Goal: Communication & Community: Connect with others

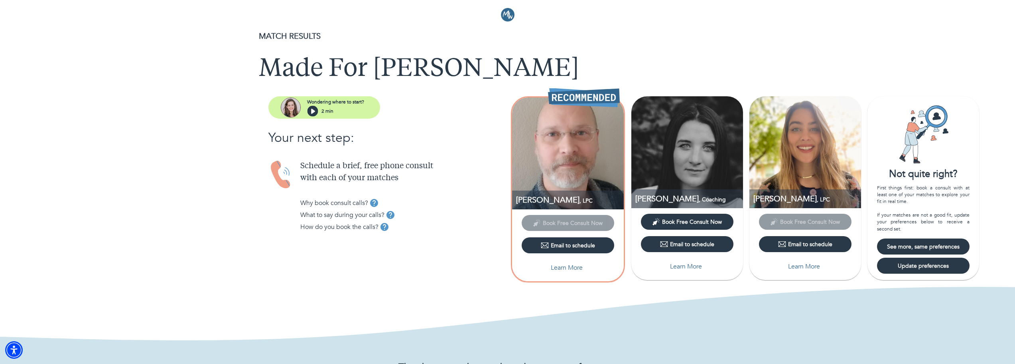
click at [565, 268] on p "Learn More" at bounding box center [567, 268] width 32 height 10
select select "2"
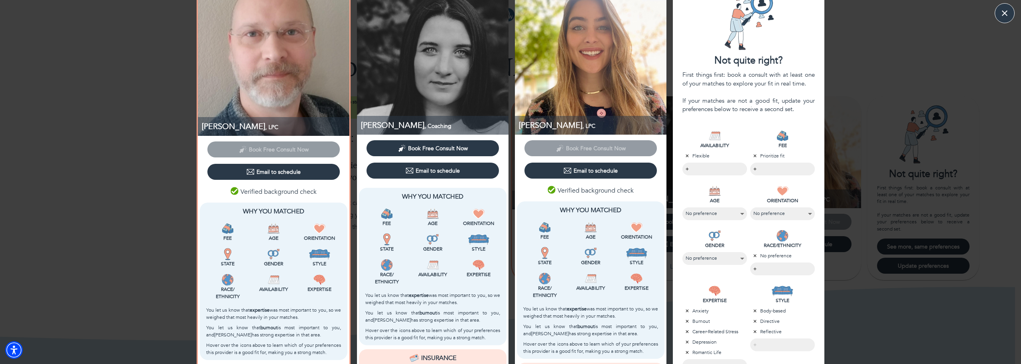
scroll to position [6, 0]
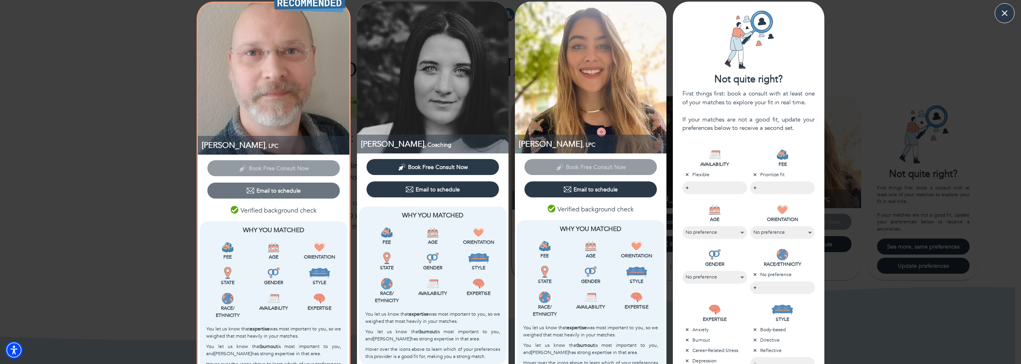
click at [272, 187] on div "Email to schedule" at bounding box center [274, 190] width 54 height 8
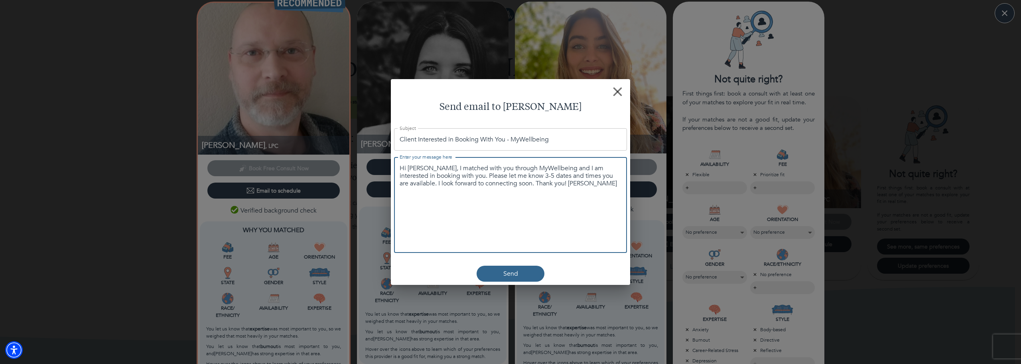
click at [550, 183] on textarea "Hi [PERSON_NAME], I matched with you through MyWellbeing and I am interested in…" at bounding box center [511, 175] width 222 height 23
click at [617, 92] on rect "button" at bounding box center [617, 91] width 9 height 9
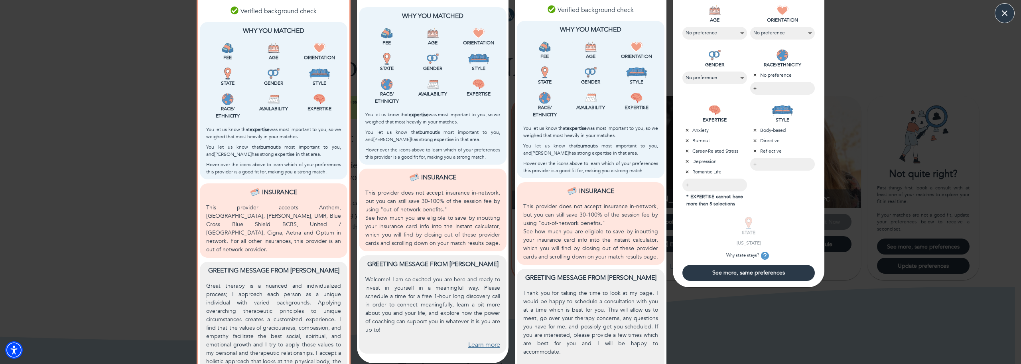
scroll to position [206, 0]
click at [735, 273] on span "See more, same preferences" at bounding box center [749, 272] width 126 height 8
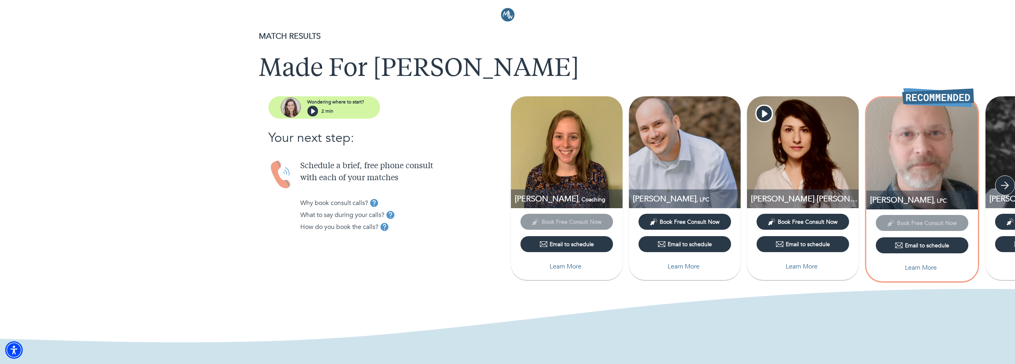
click at [1006, 182] on icon "button" at bounding box center [1006, 185] width 8 height 8
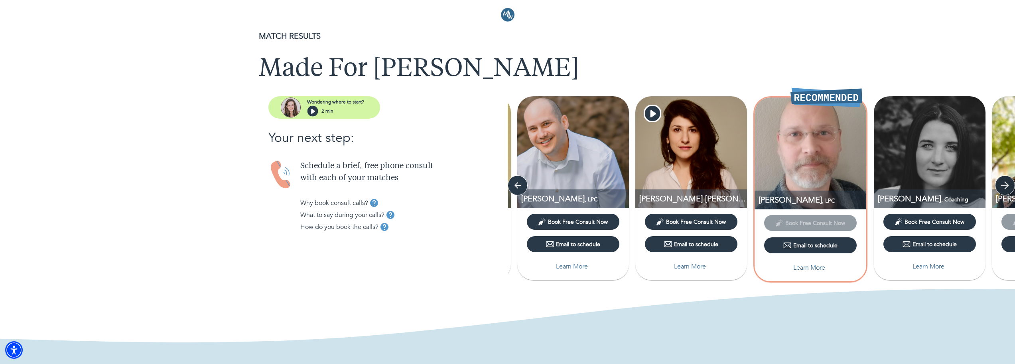
click at [1006, 182] on icon "button" at bounding box center [1006, 185] width 8 height 8
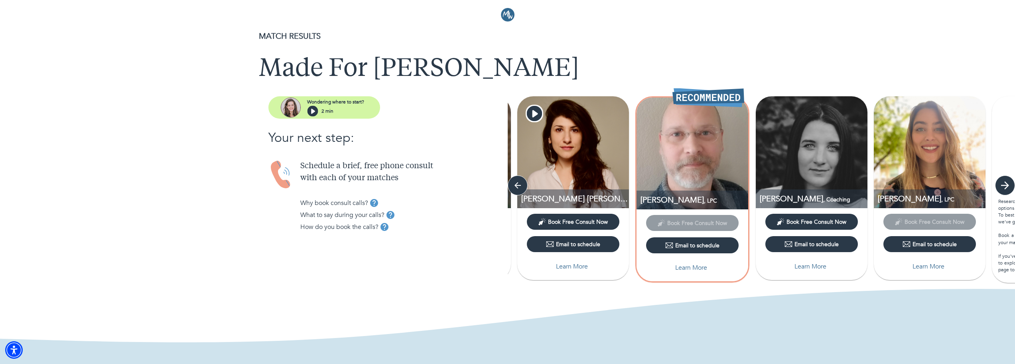
click at [1006, 182] on icon "button" at bounding box center [1006, 185] width 8 height 8
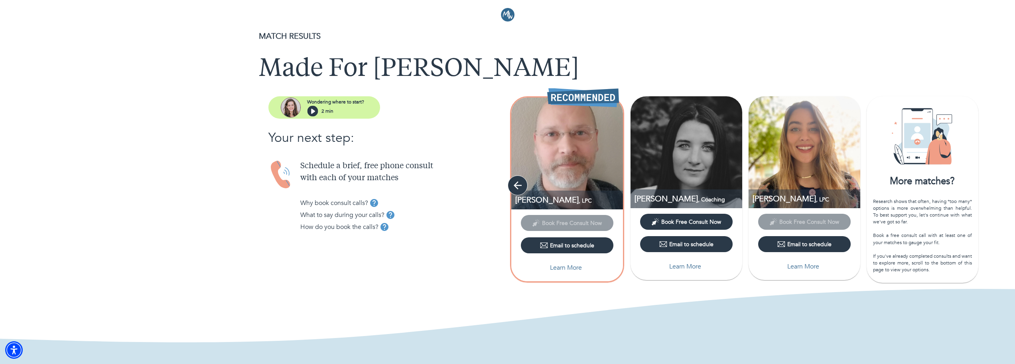
click at [516, 186] on icon "button" at bounding box center [518, 185] width 8 height 8
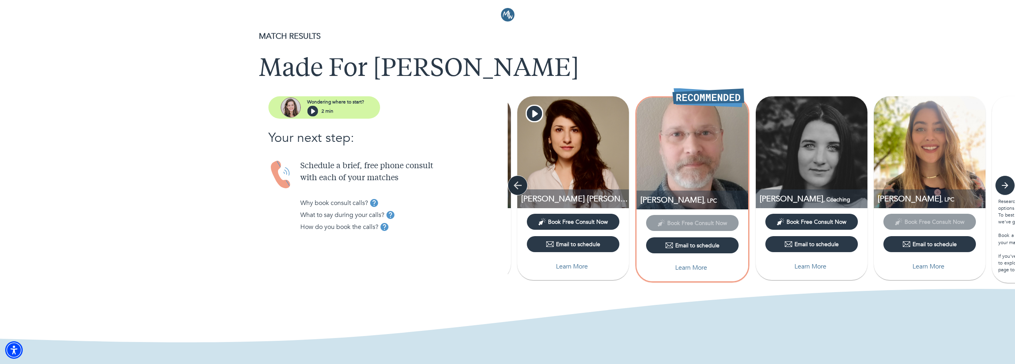
click at [516, 186] on icon "button" at bounding box center [518, 185] width 8 height 8
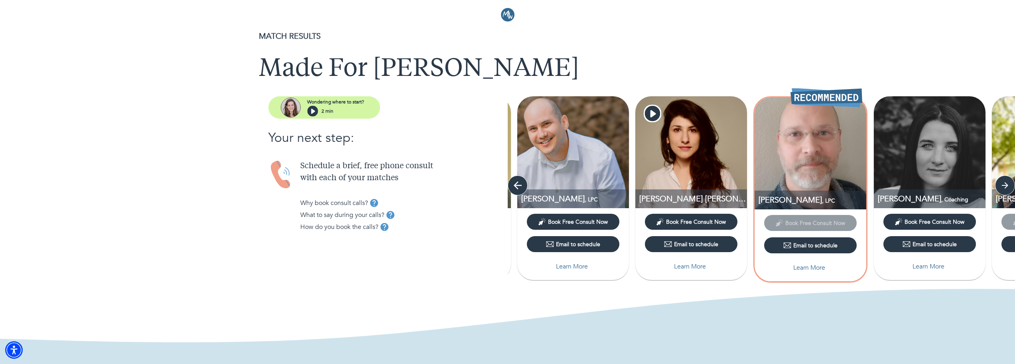
click at [516, 186] on icon "button" at bounding box center [518, 185] width 8 height 8
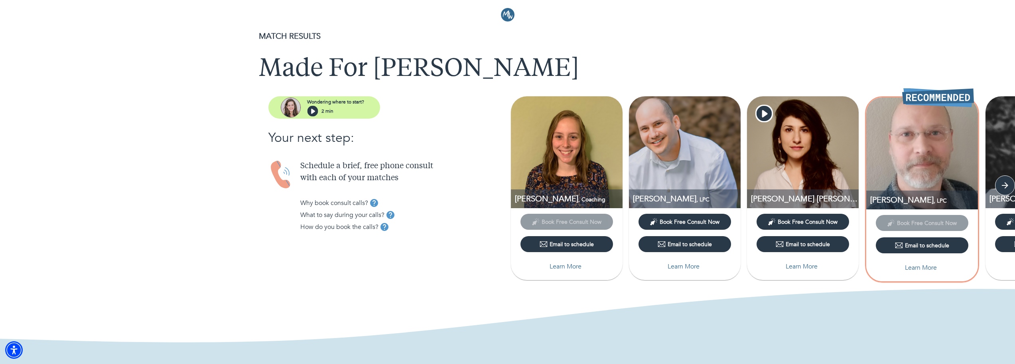
click at [684, 268] on p "Learn More" at bounding box center [684, 266] width 32 height 10
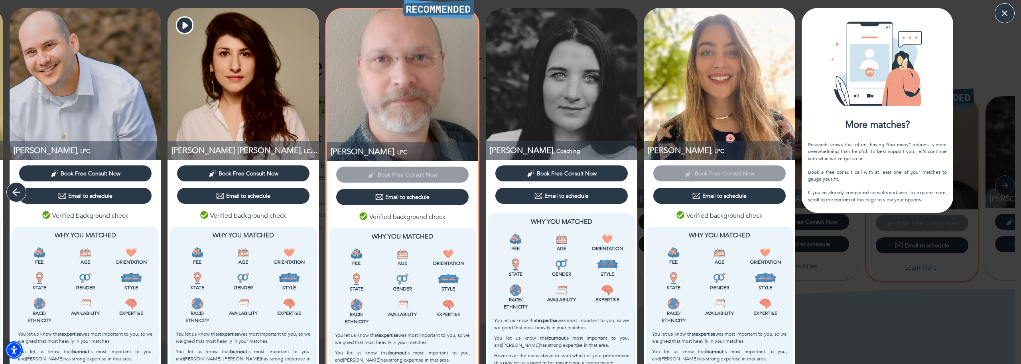
click at [18, 192] on icon "button" at bounding box center [16, 192] width 8 height 8
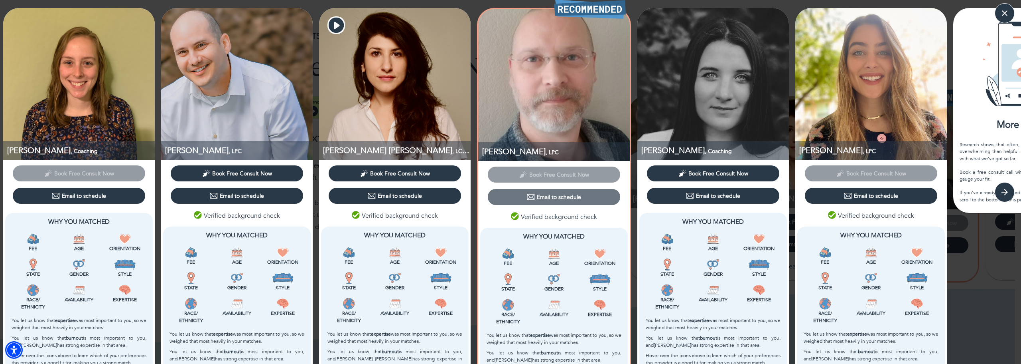
click at [551, 196] on div "Email to schedule" at bounding box center [554, 197] width 54 height 8
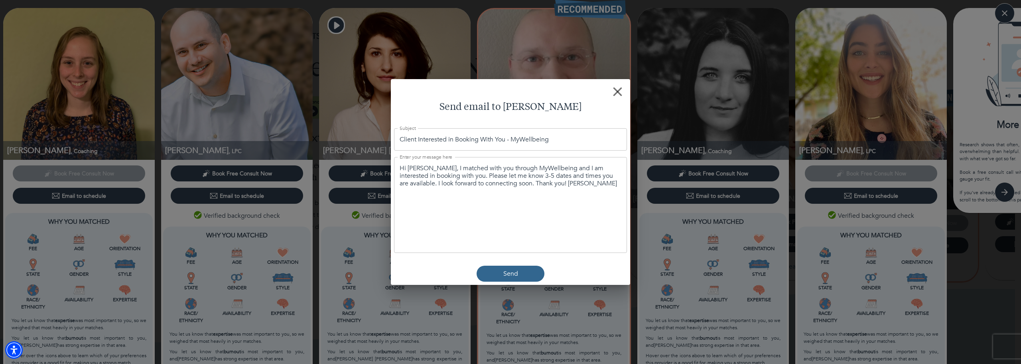
click at [497, 267] on button "Send" at bounding box center [511, 273] width 68 height 16
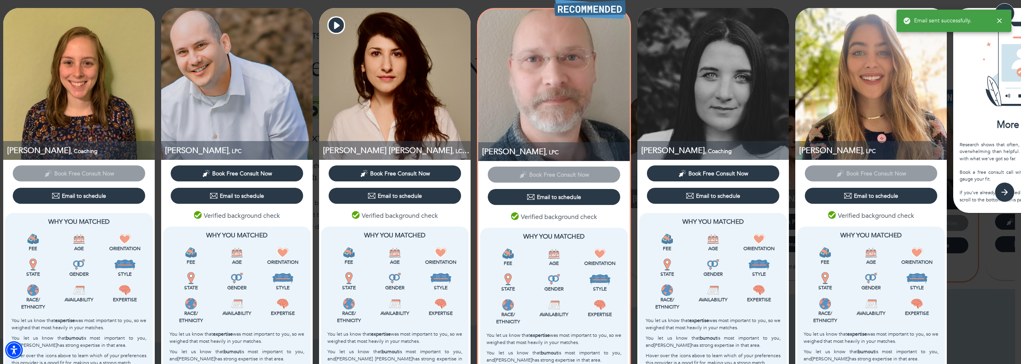
click at [1001, 19] on icon "button" at bounding box center [1000, 20] width 5 height 5
